Goal: Book appointment/travel/reservation

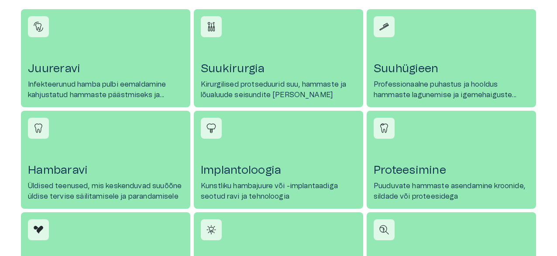
scroll to position [419, 0]
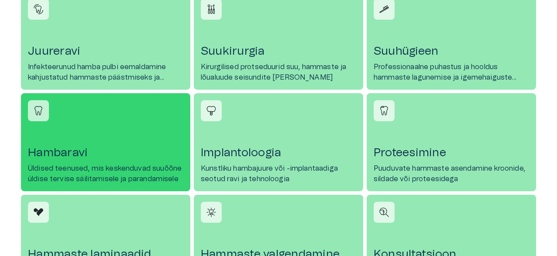
click at [70, 151] on h4 "Hambaravi" at bounding box center [106, 152] width 156 height 14
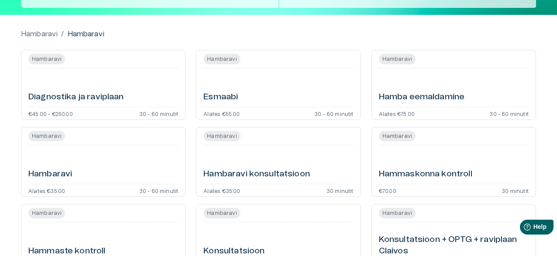
scroll to position [70, 0]
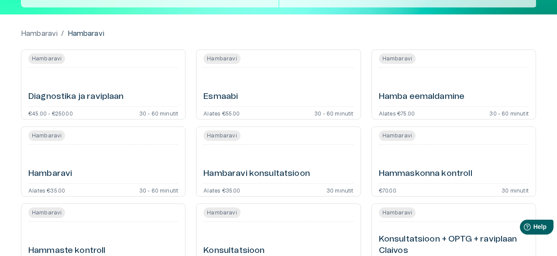
click at [58, 173] on h6 "Hambaravi" at bounding box center [50, 174] width 44 height 12
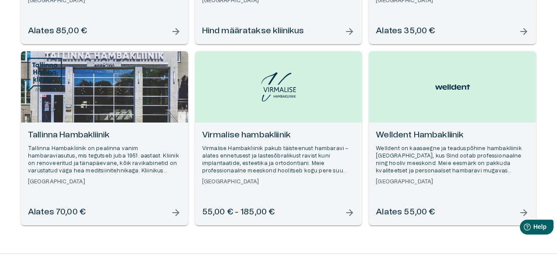
scroll to position [804, 0]
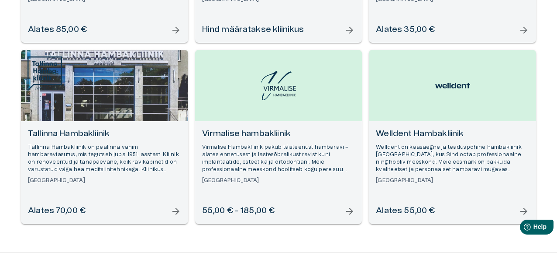
click at [59, 129] on h6 "Tallinna Hambakliinik" at bounding box center [104, 134] width 153 height 12
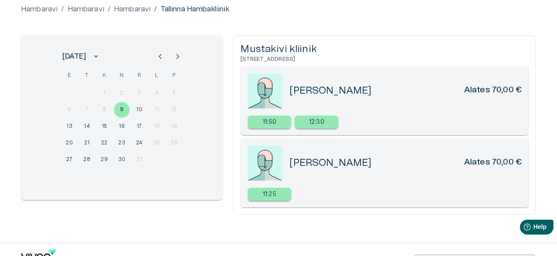
scroll to position [70, 0]
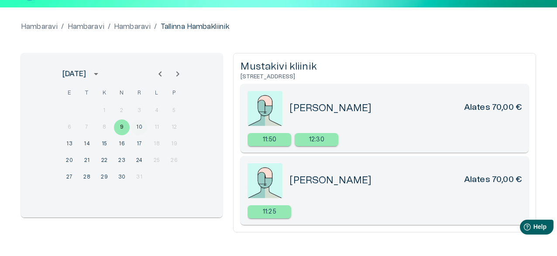
click at [138, 125] on button "10" at bounding box center [139, 127] width 16 height 16
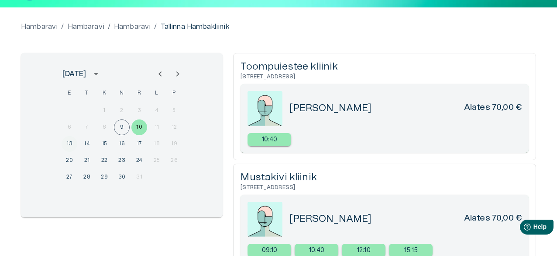
click at [71, 144] on button "13" at bounding box center [70, 144] width 16 height 16
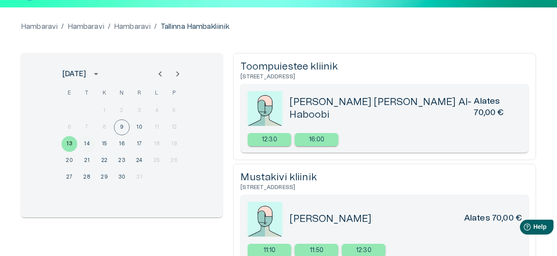
click at [85, 145] on button "14" at bounding box center [87, 144] width 16 height 16
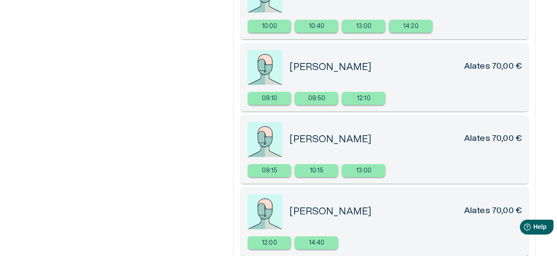
scroll to position [119, 0]
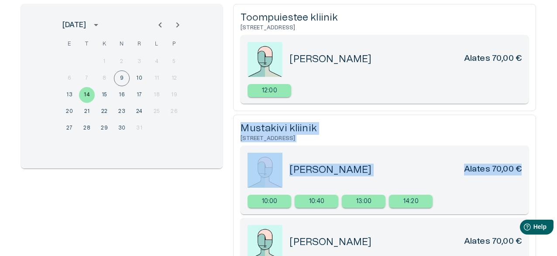
drag, startPoint x: 558, startPoint y: 120, endPoint x: 559, endPoint y: 158, distance: 37.6
click at [557, 137] on html "Hindame teie privaatsust Kasutame küpsiseid teie sirvimiskogemuse parandamiseks…" at bounding box center [278, 9] width 557 height 256
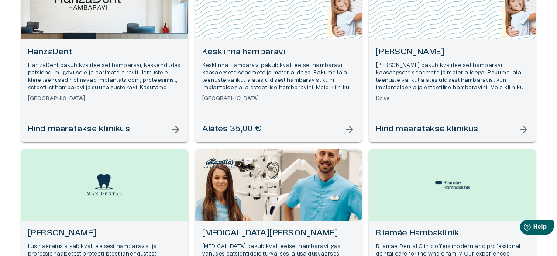
scroll to position [804, 0]
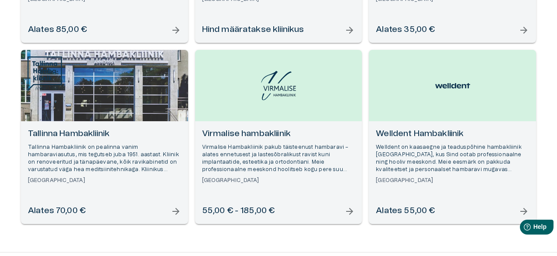
click at [80, 136] on h6 "Tallinna Hambakliinik" at bounding box center [104, 134] width 153 height 12
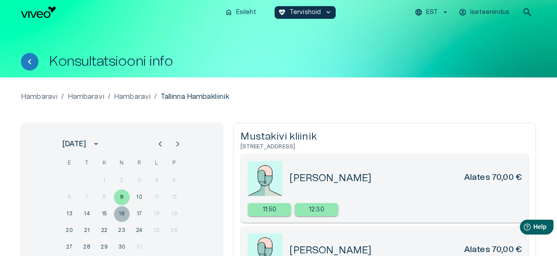
click at [123, 214] on button "16" at bounding box center [122, 214] width 16 height 16
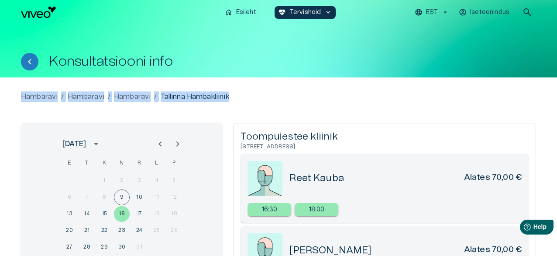
drag, startPoint x: 557, startPoint y: 35, endPoint x: 559, endPoint y: 86, distance: 50.3
click at [557, 86] on html "Hindame teie privaatsust Kasutame küpsiseid teie sirvimiskogemuse parandamiseks…" at bounding box center [278, 128] width 557 height 256
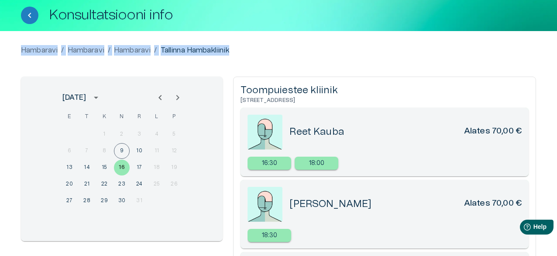
scroll to position [17, 0]
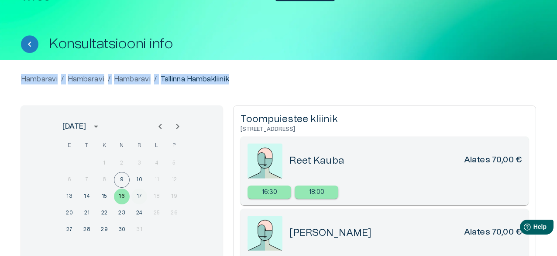
click at [141, 192] on button "17" at bounding box center [139, 196] width 16 height 16
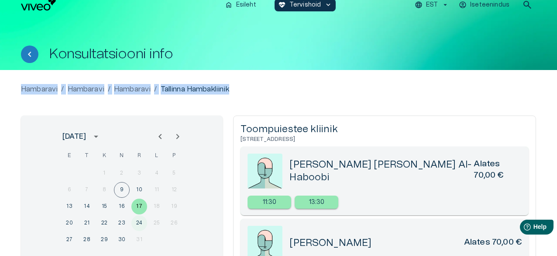
scroll to position [5, 0]
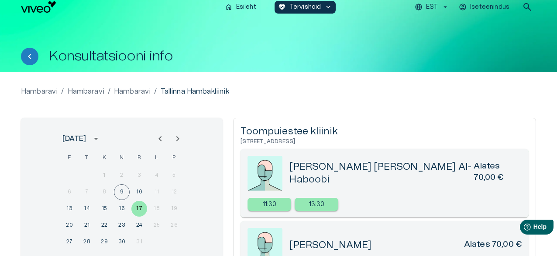
click at [486, 142] on h6 "[STREET_ADDRESS]" at bounding box center [385, 141] width 288 height 7
